Goal: Manage account settings

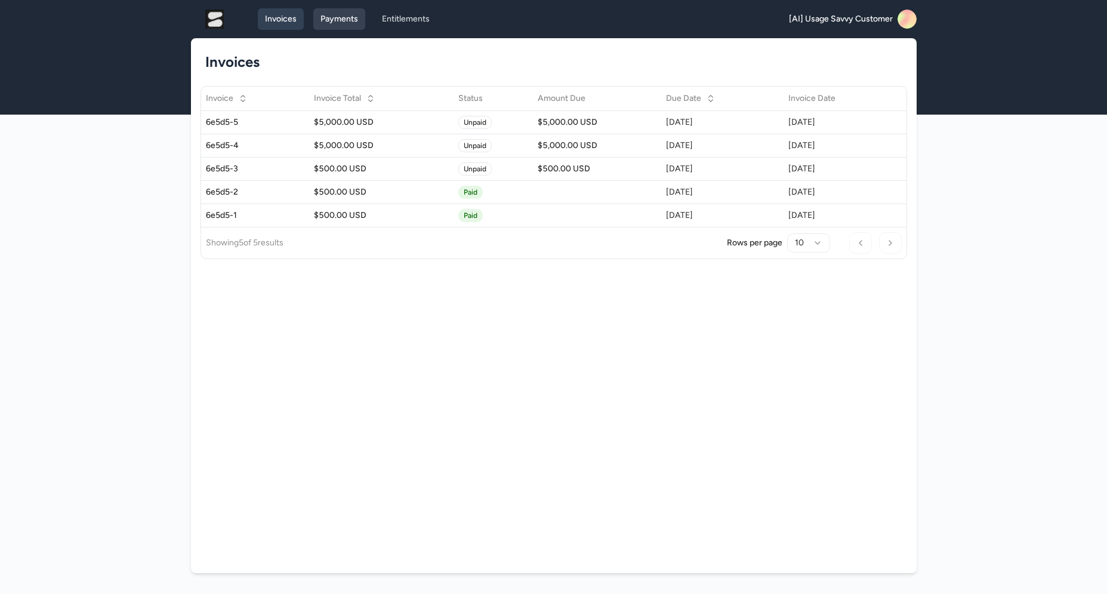
click at [341, 23] on link "Payments" at bounding box center [339, 18] width 52 height 21
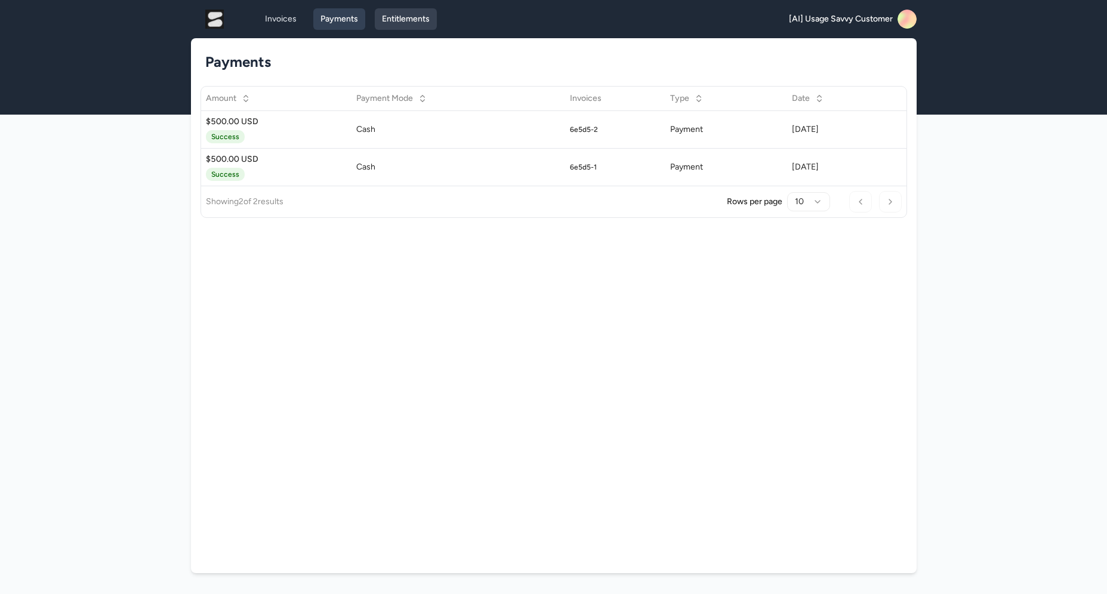
click at [405, 15] on link "Entitlements" at bounding box center [406, 18] width 62 height 21
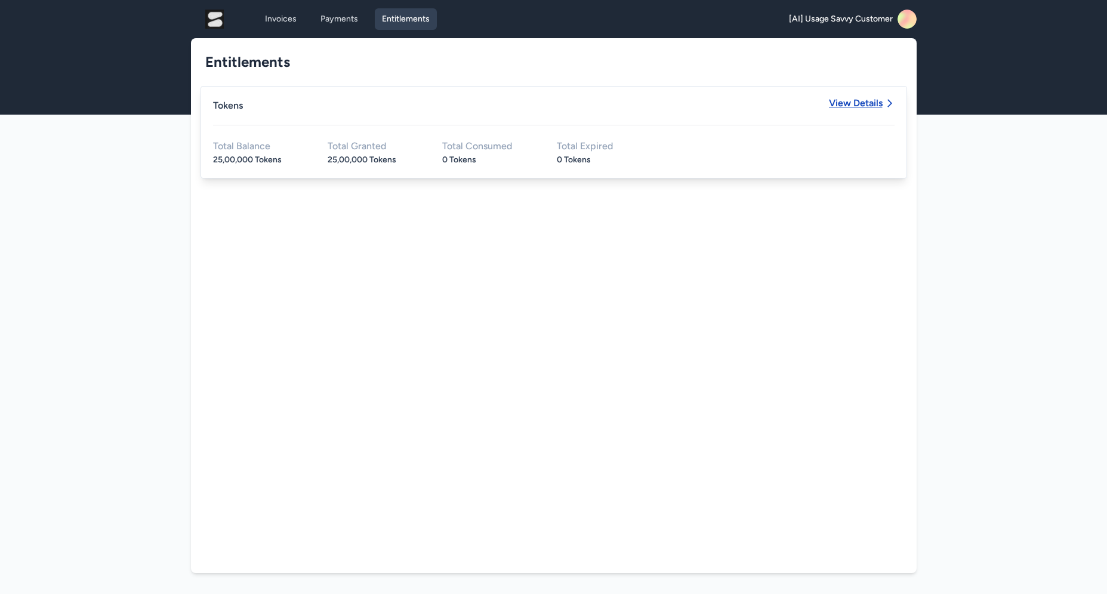
click at [851, 106] on span "View Details" at bounding box center [856, 103] width 54 height 10
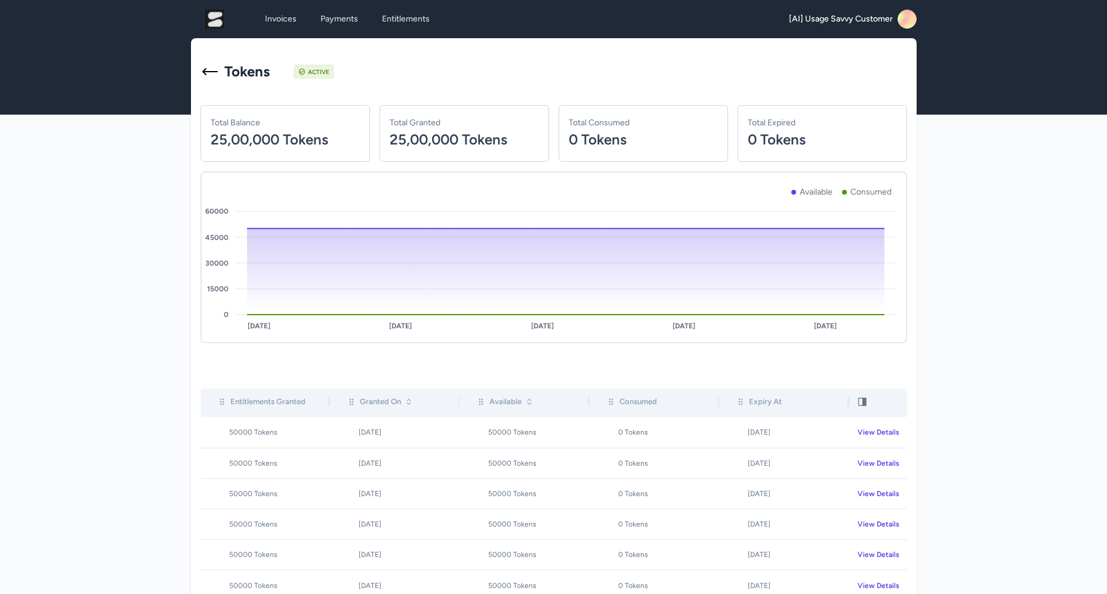
click at [901, 21] on rect at bounding box center [907, 19] width 19 height 19
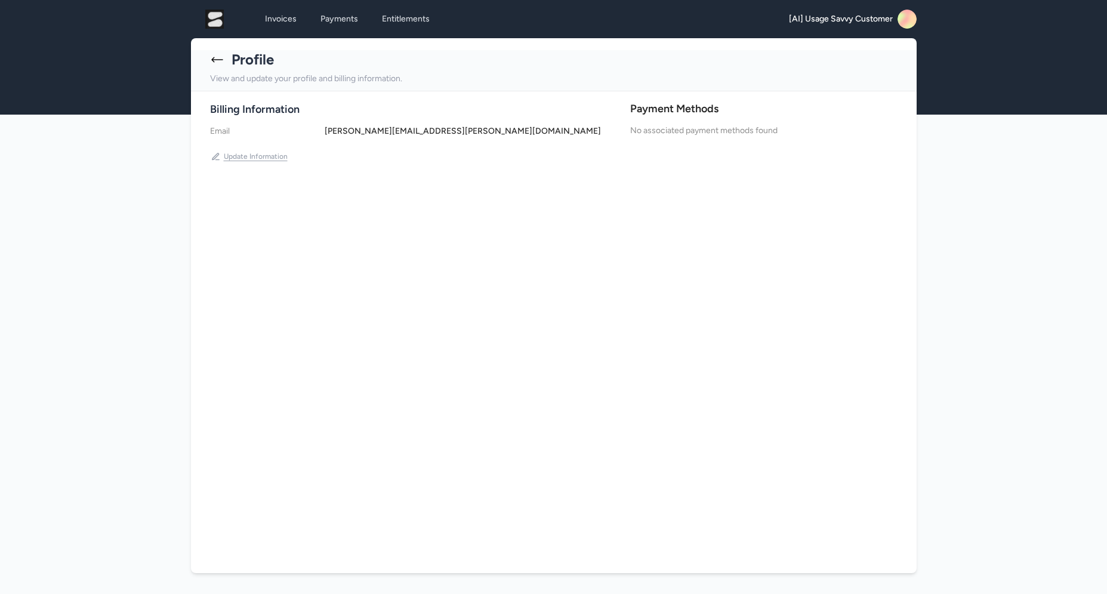
click at [251, 156] on button "Update Information" at bounding box center [249, 156] width 79 height 19
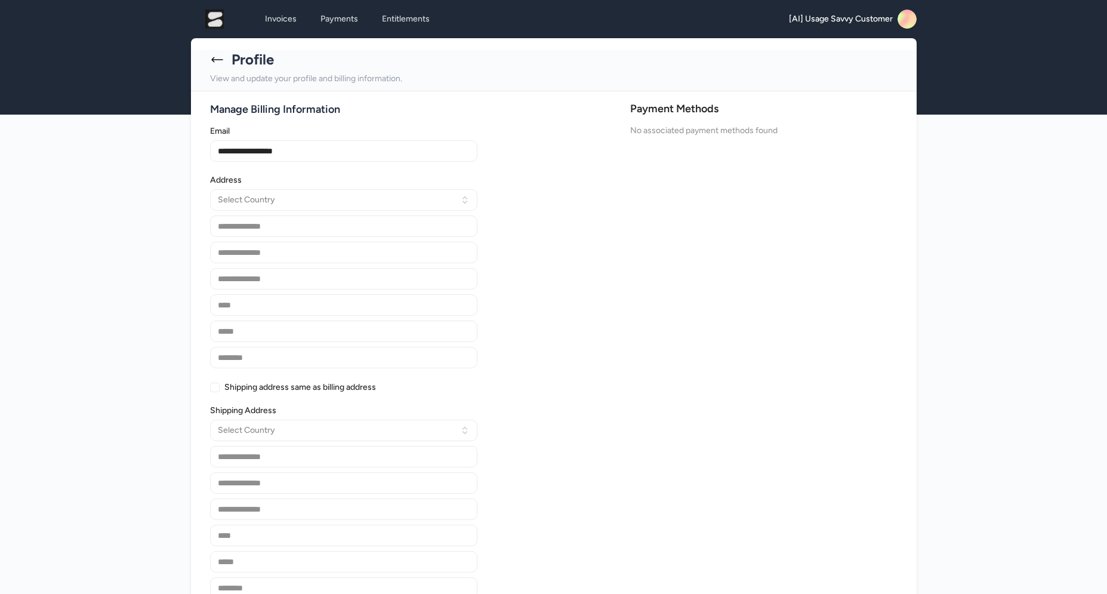
click at [691, 136] on h4 "No associated payment methods found" at bounding box center [763, 130] width 267 height 13
